Goal: Information Seeking & Learning: Learn about a topic

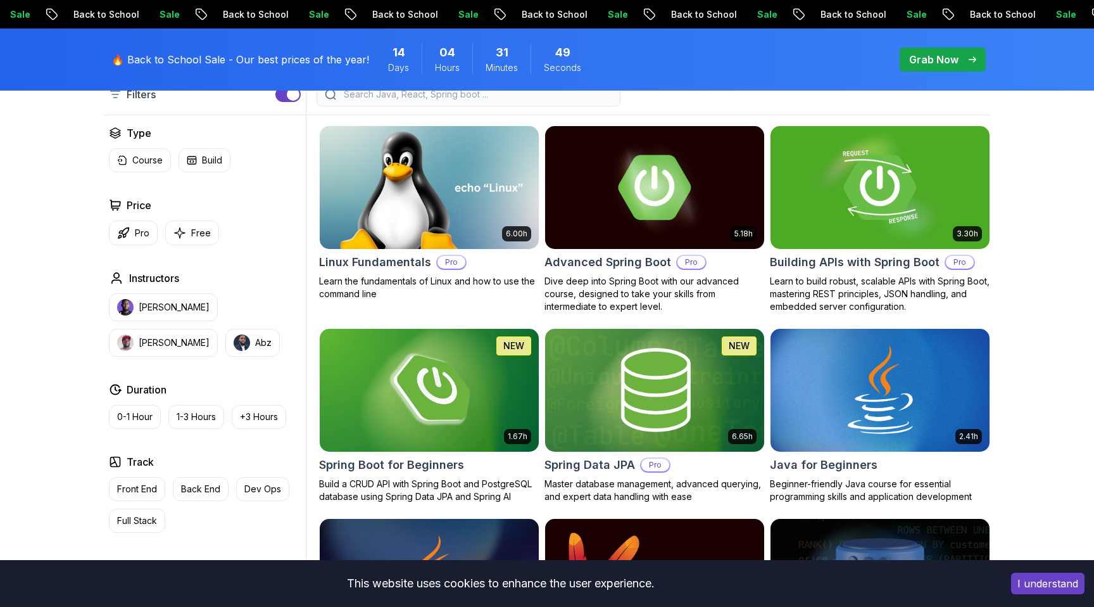
scroll to position [389, 0]
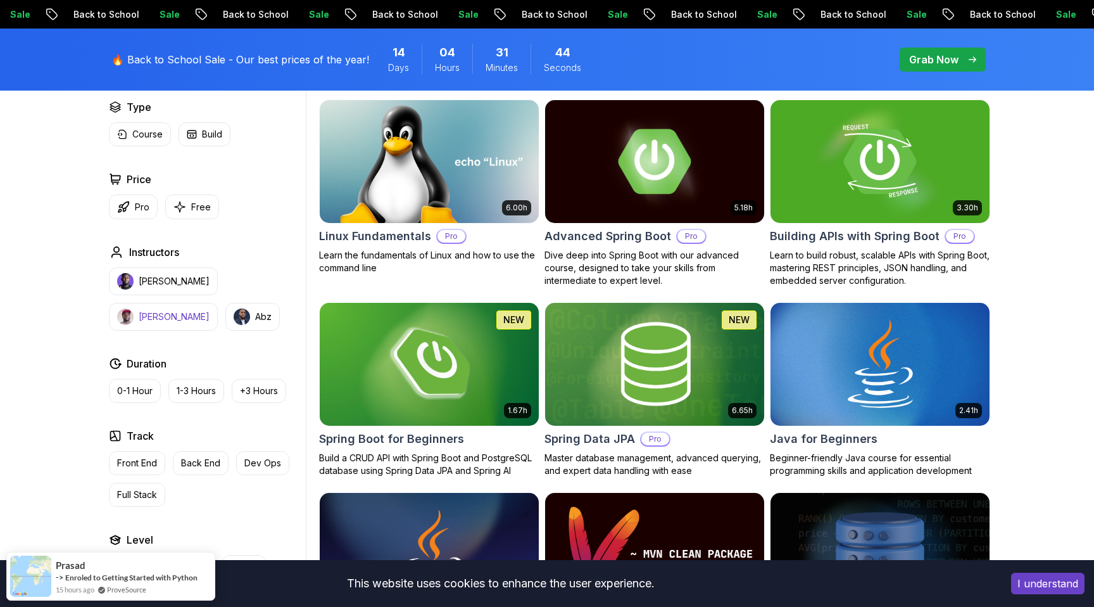
click at [218, 303] on button "[PERSON_NAME]" at bounding box center [163, 317] width 109 height 28
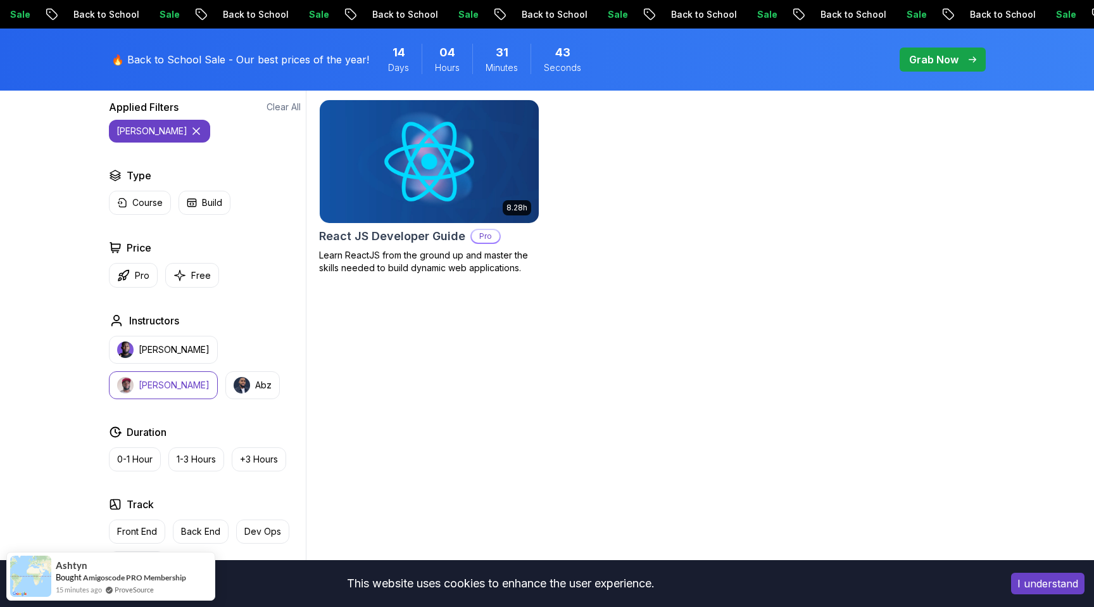
click at [210, 379] on p "[PERSON_NAME]" at bounding box center [174, 385] width 71 height 13
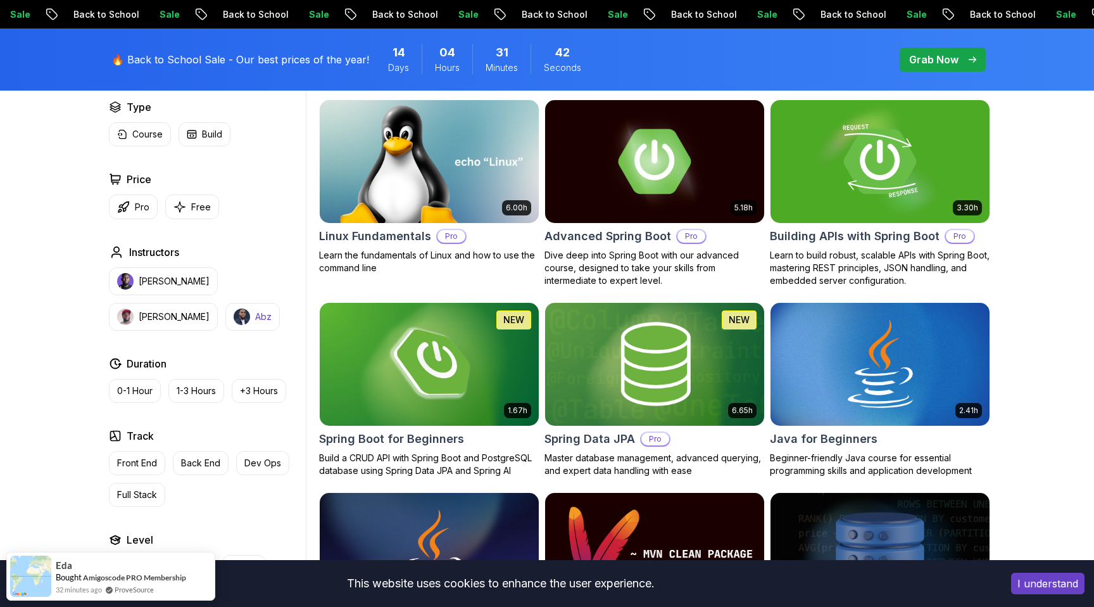
click at [255, 314] on p "Abz" at bounding box center [263, 316] width 16 height 13
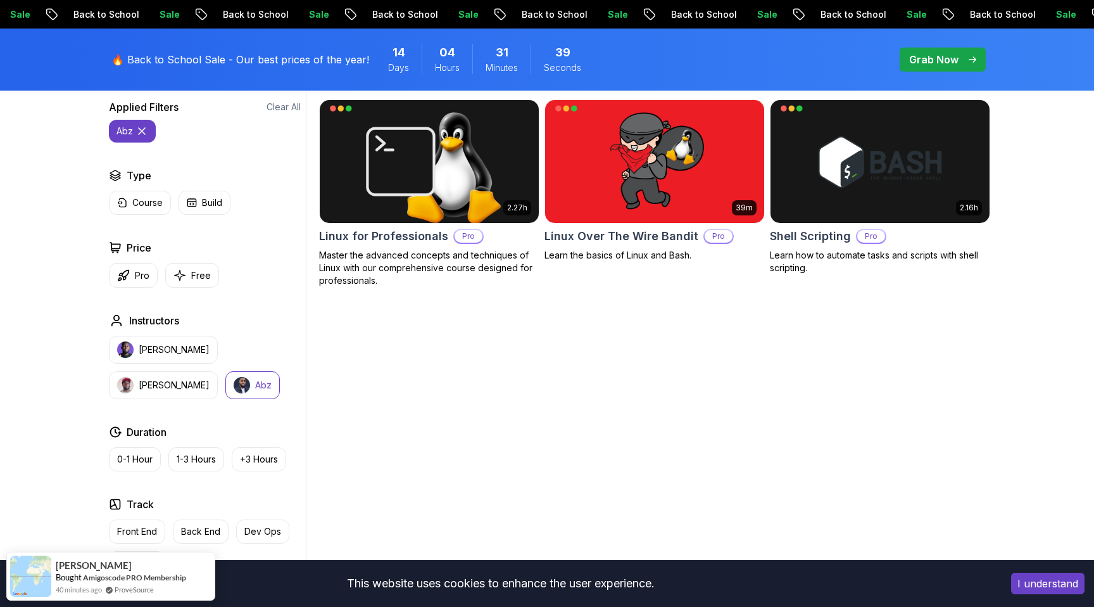
click at [255, 384] on p "Abz" at bounding box center [263, 385] width 16 height 13
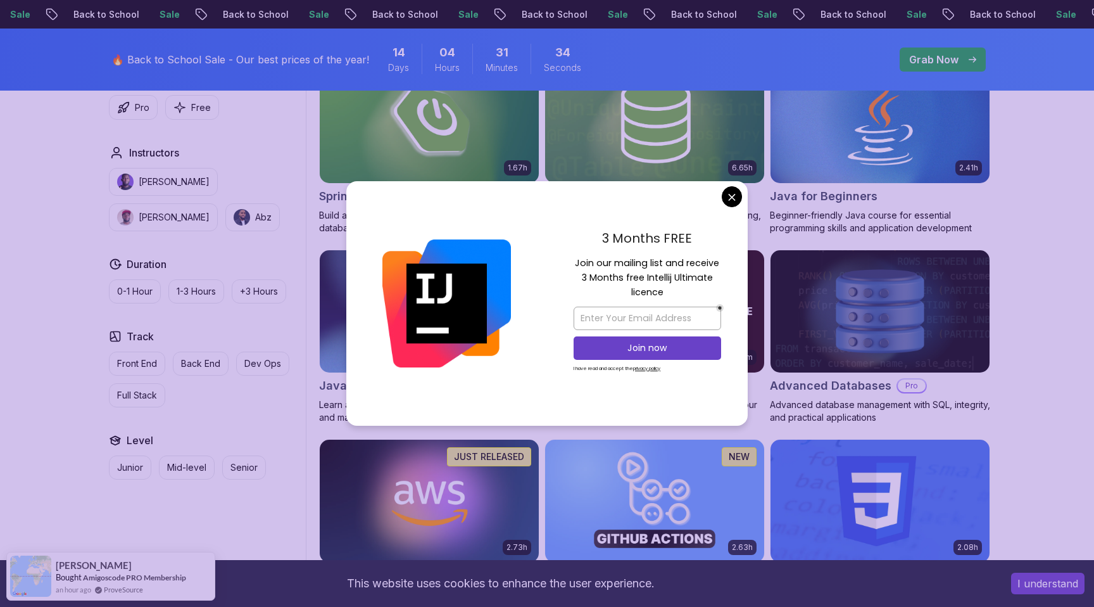
scroll to position [826, 0]
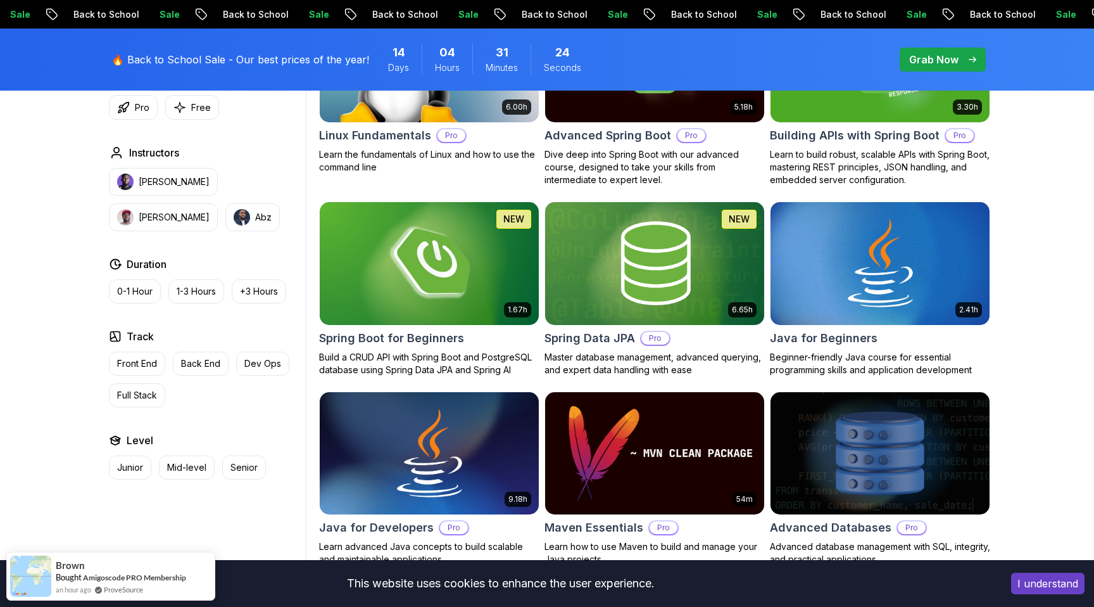
scroll to position [516, 0]
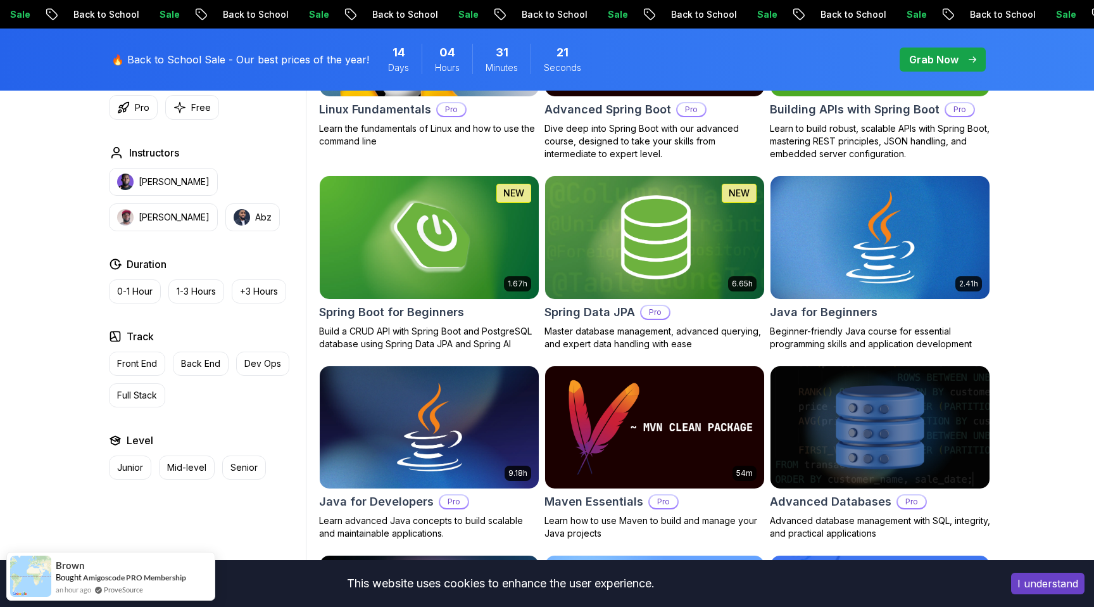
click at [897, 304] on div "Java for Beginners" at bounding box center [880, 312] width 220 height 18
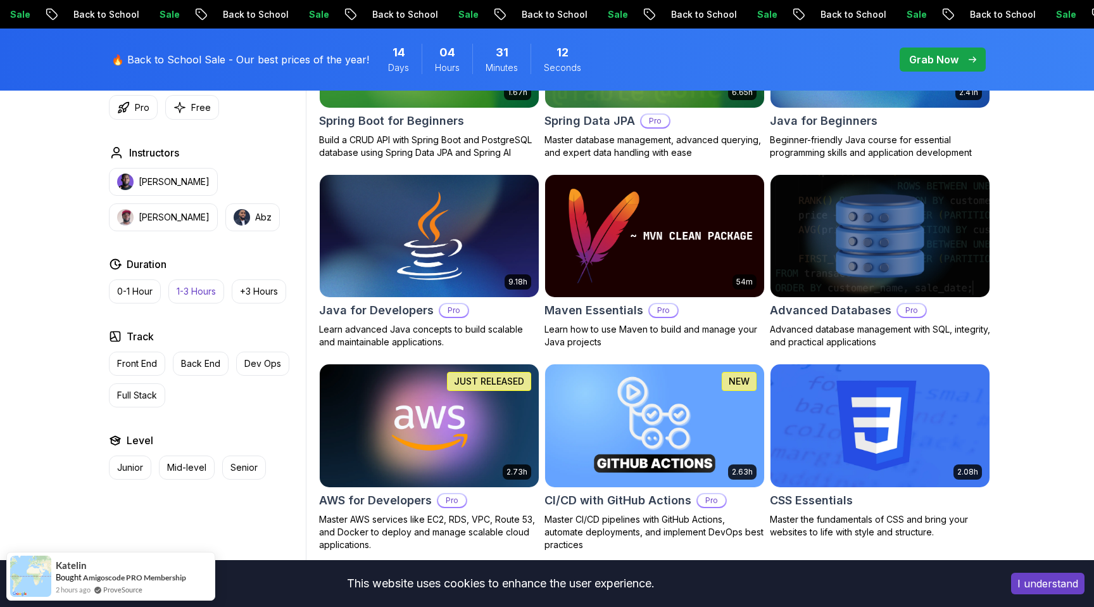
scroll to position [788, 0]
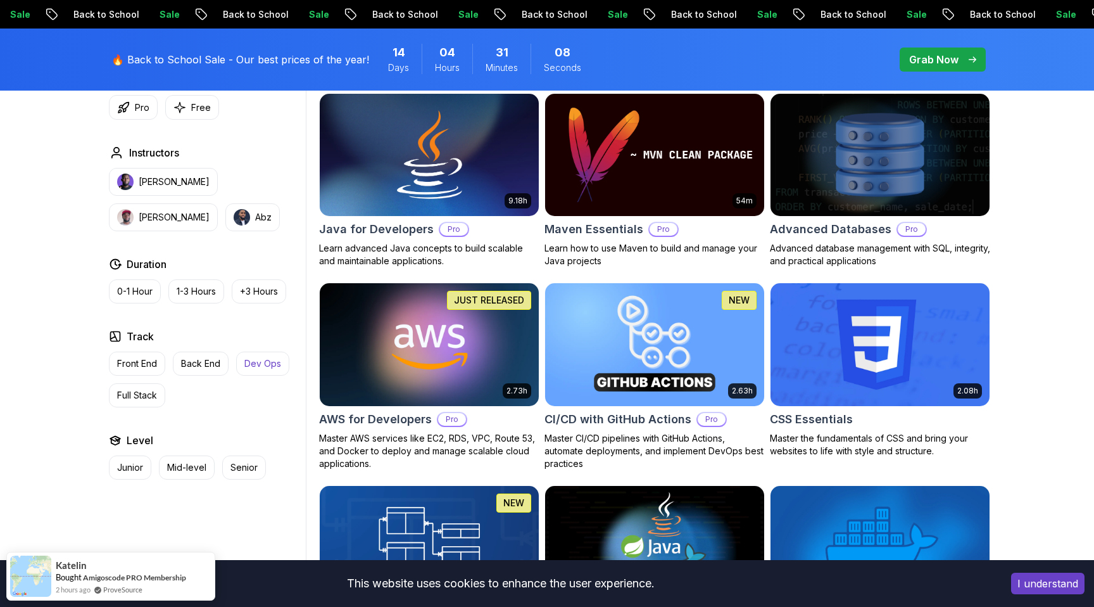
click at [257, 356] on button "Dev Ops" at bounding box center [262, 363] width 53 height 24
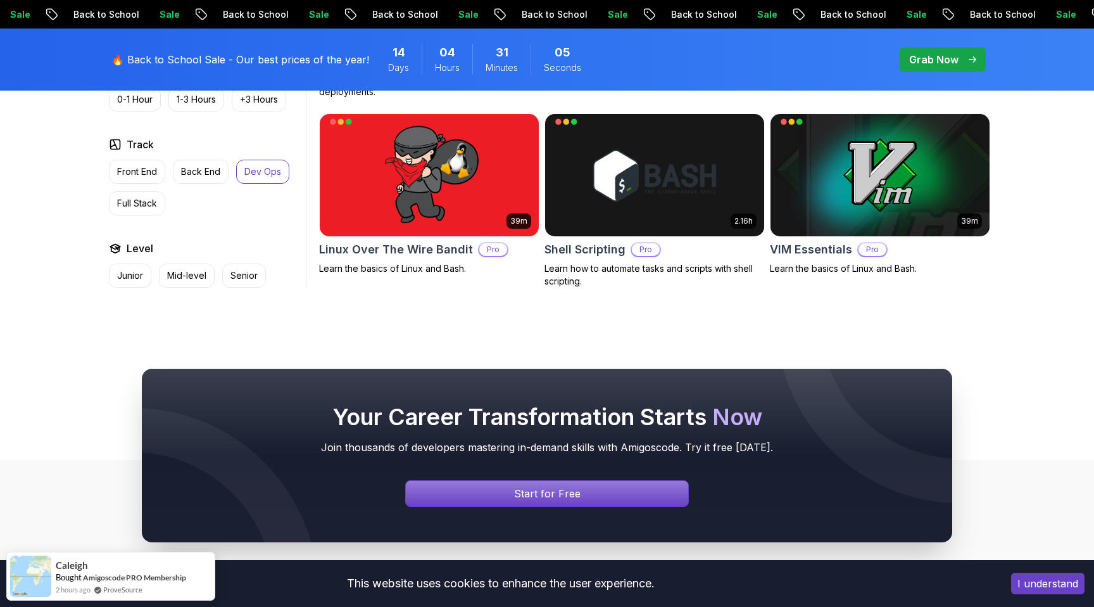
scroll to position [794, 0]
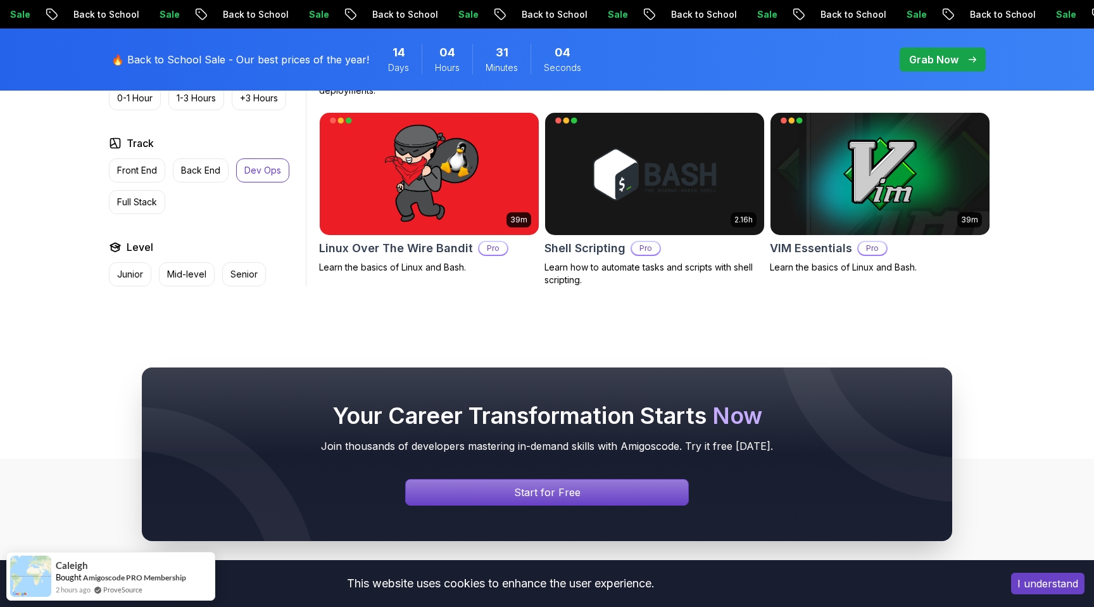
click at [259, 177] on button "Dev Ops" at bounding box center [262, 170] width 53 height 24
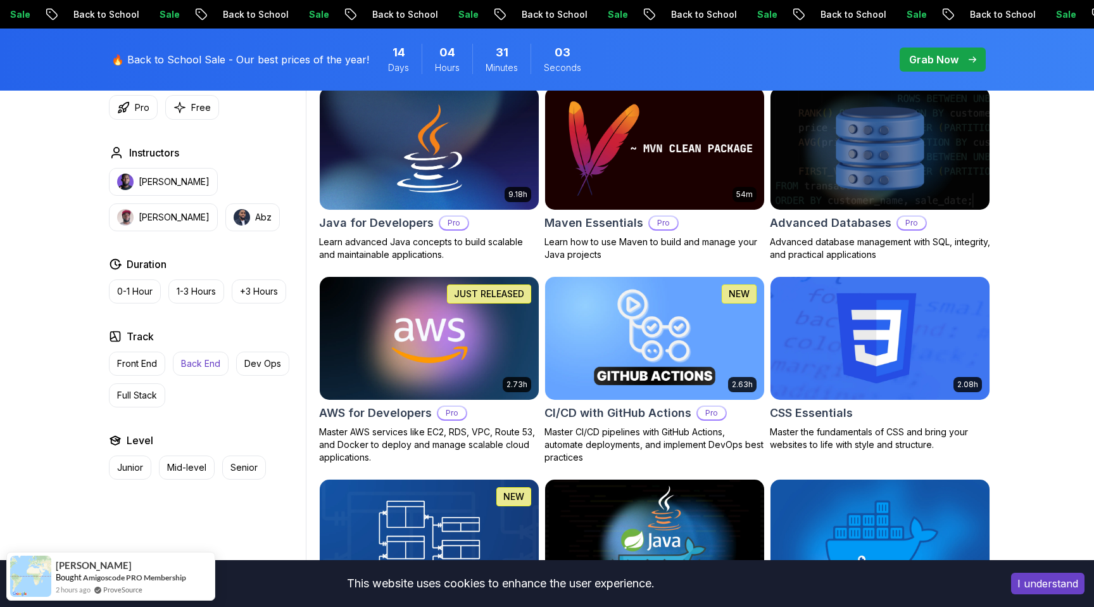
click at [205, 369] on p "Back End" at bounding box center [200, 363] width 39 height 13
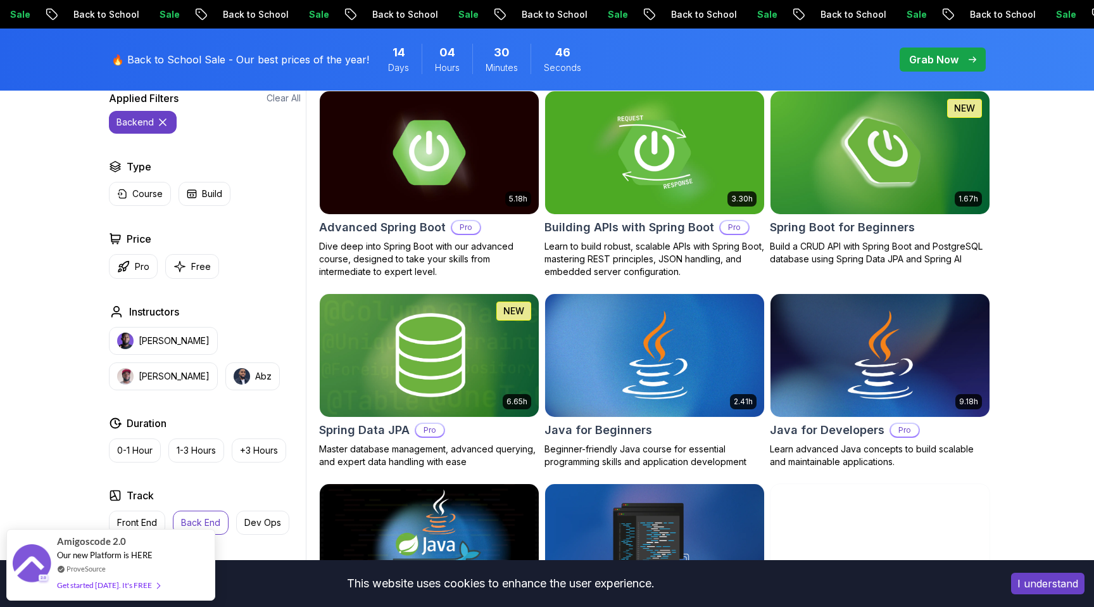
scroll to position [432, 0]
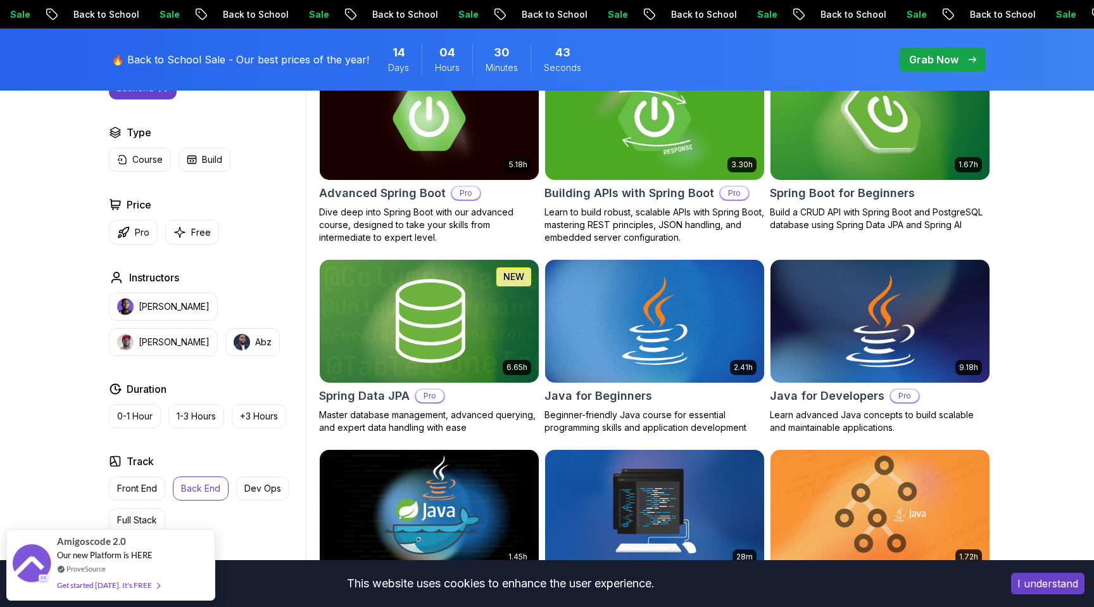
click at [842, 399] on h2 "Java for Developers" at bounding box center [827, 396] width 115 height 18
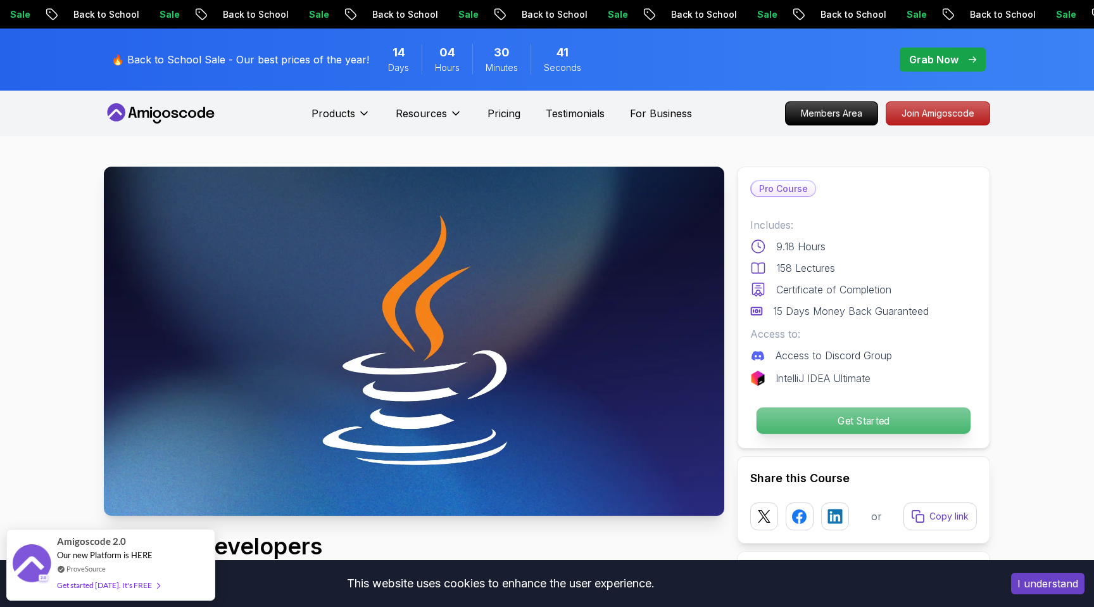
click at [872, 419] on p "Get Started" at bounding box center [864, 420] width 214 height 27
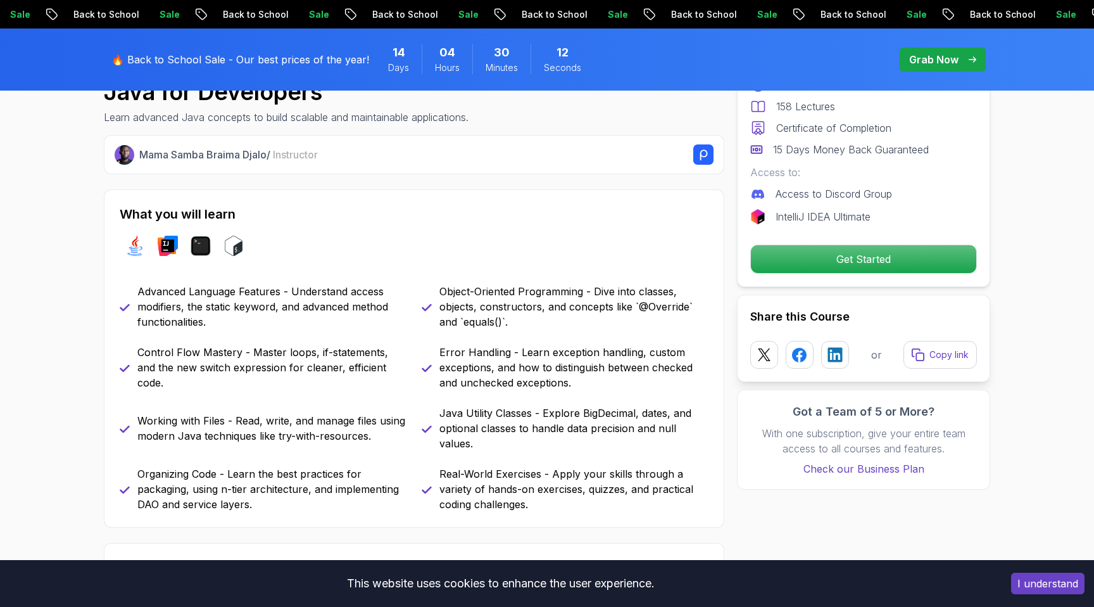
scroll to position [444, 0]
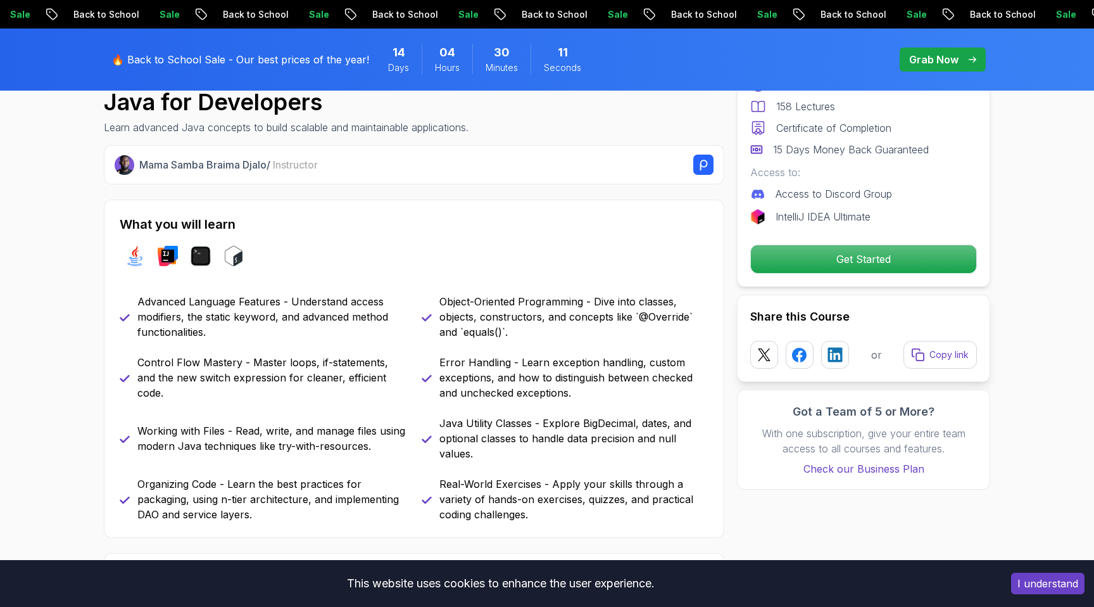
click at [284, 166] on span "Instructor" at bounding box center [295, 164] width 45 height 13
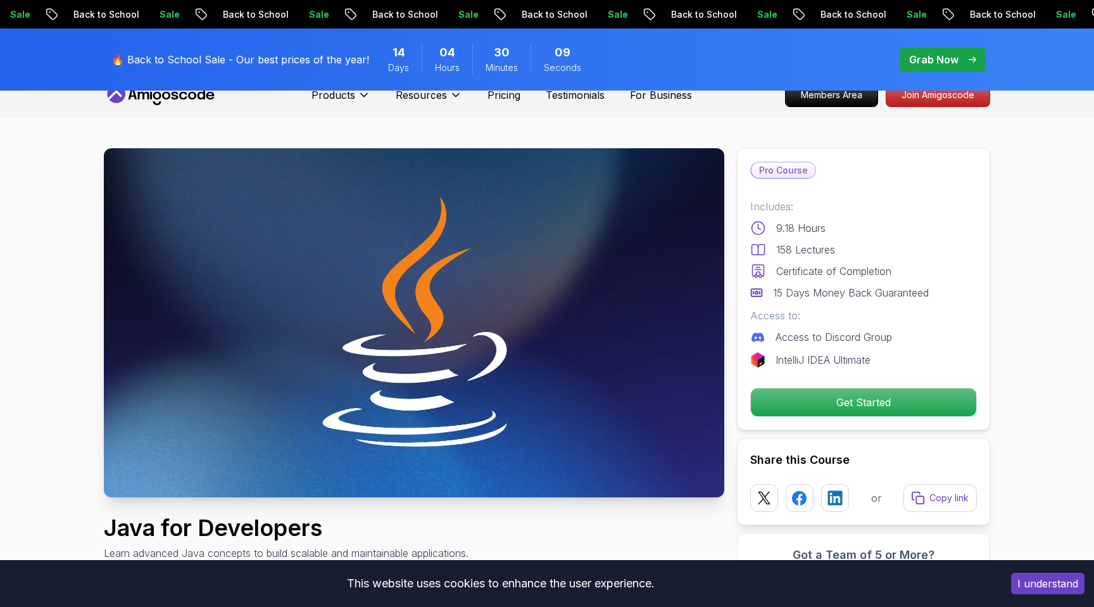
scroll to position [0, 0]
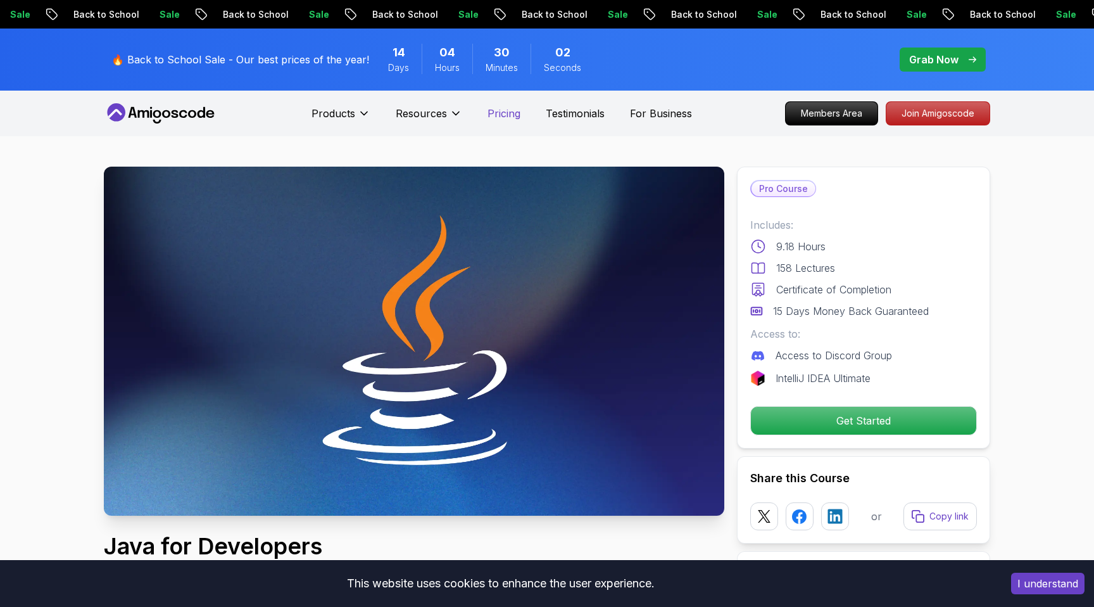
click at [503, 116] on p "Pricing" at bounding box center [504, 113] width 33 height 15
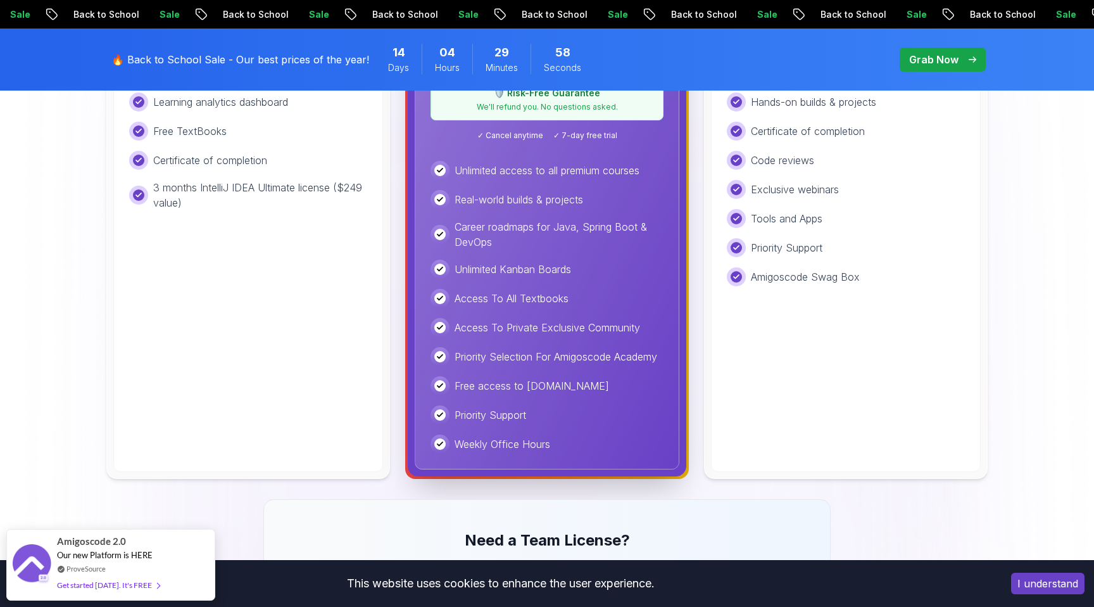
scroll to position [425, 0]
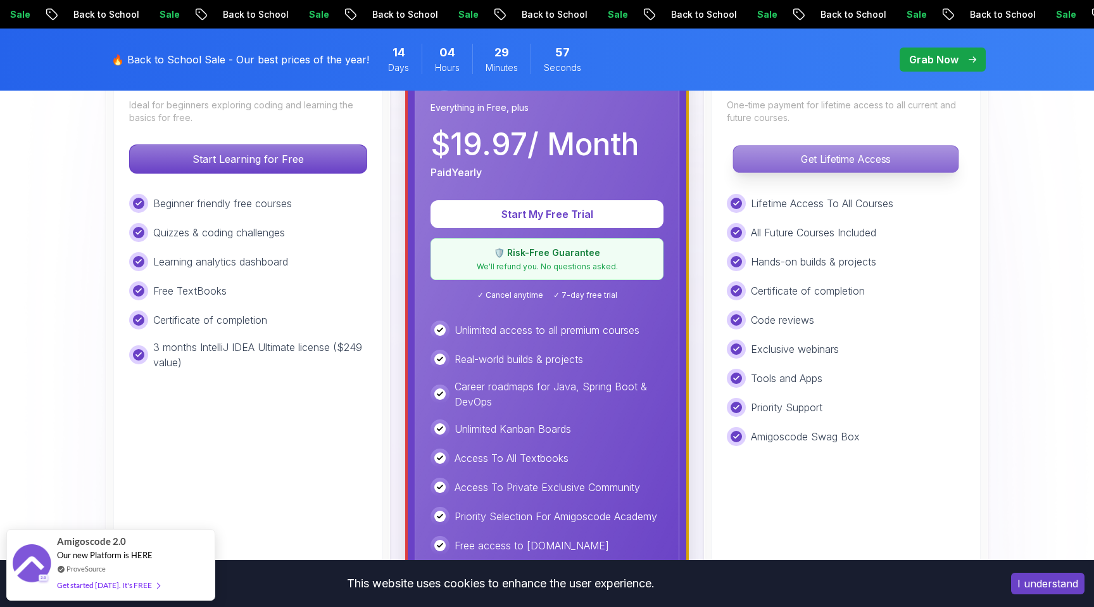
click at [793, 167] on p "Get Lifetime Access" at bounding box center [845, 159] width 225 height 27
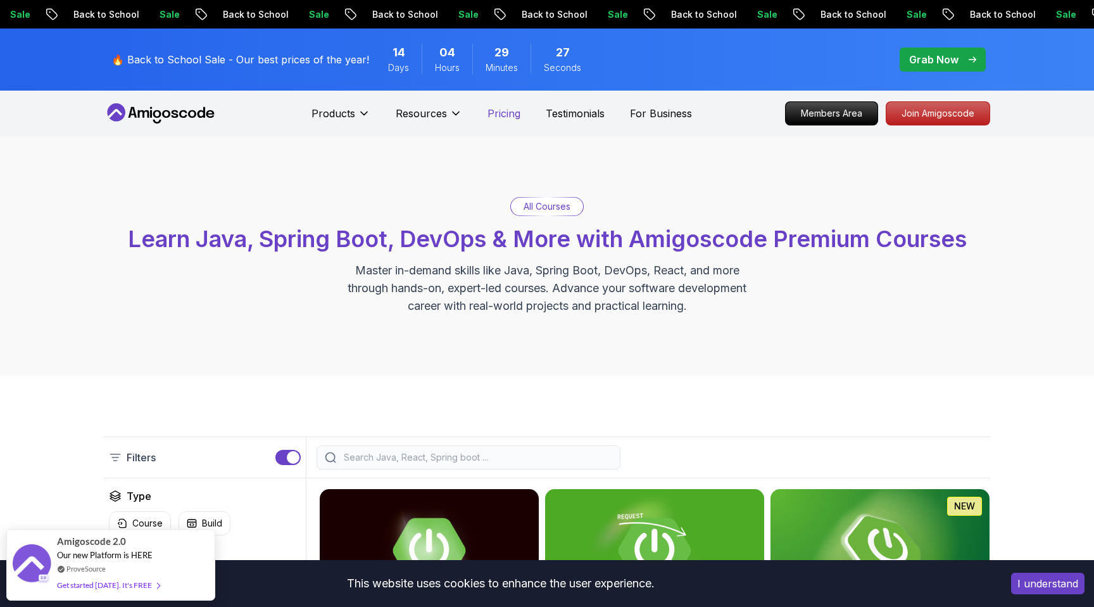
scroll to position [5, 0]
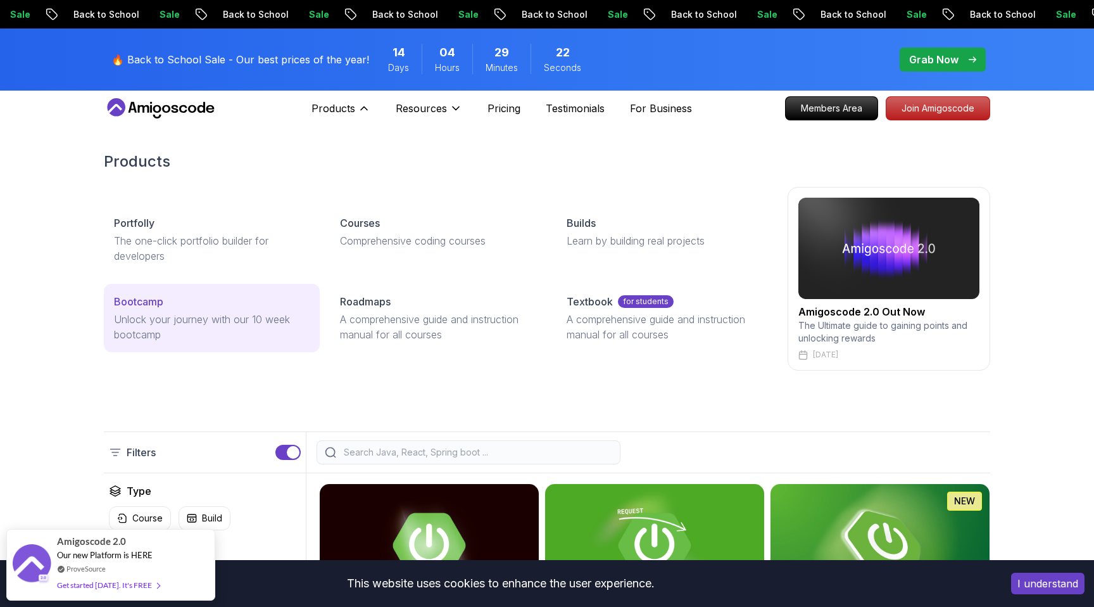
click at [134, 317] on p "Unlock your journey with our 10 week bootcamp" at bounding box center [212, 327] width 196 height 30
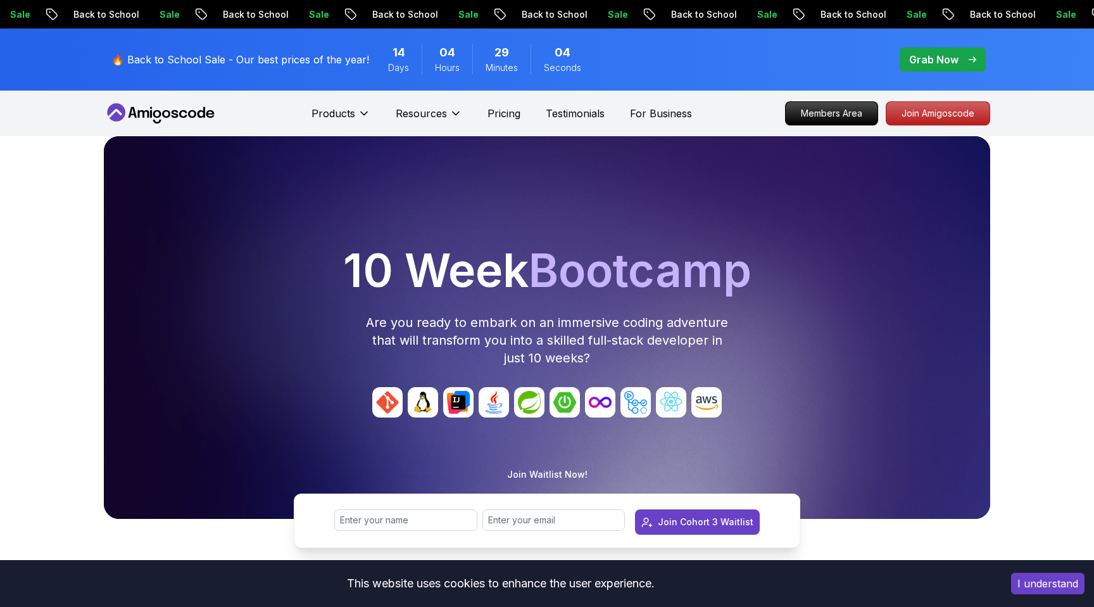
scroll to position [5, 0]
